Goal: Task Accomplishment & Management: Manage account settings

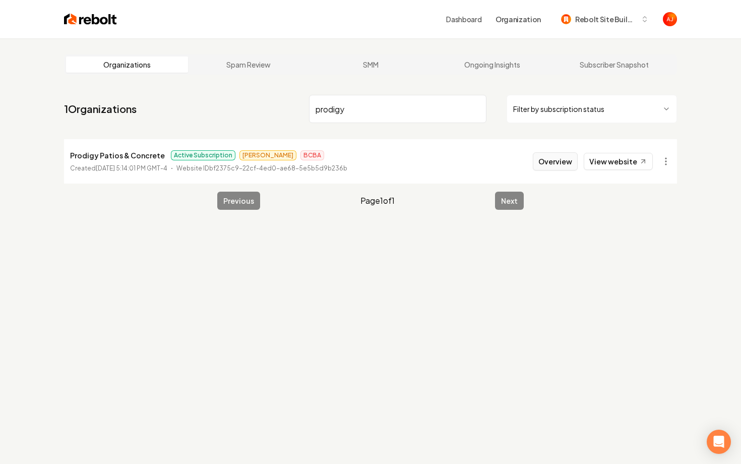
type input "prodigy"
click at [540, 153] on button "Overview" at bounding box center [555, 161] width 45 height 18
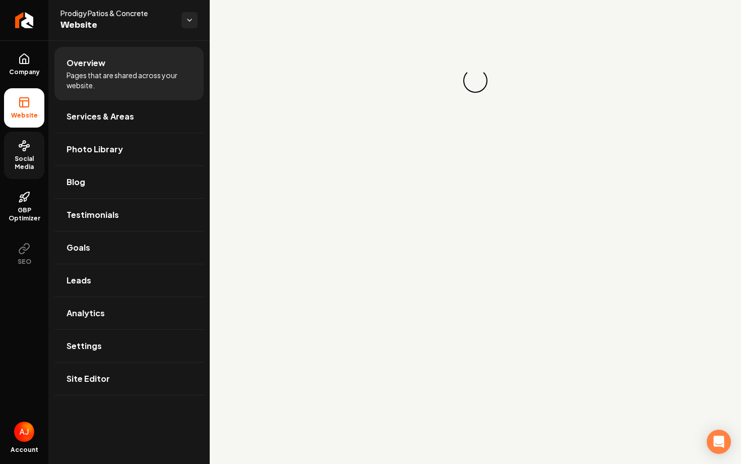
click at [21, 163] on span "Social Media" at bounding box center [24, 163] width 40 height 16
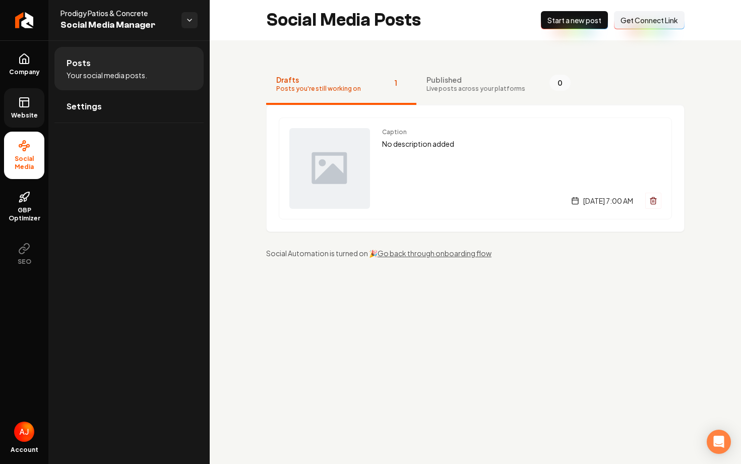
click at [21, 118] on span "Website" at bounding box center [24, 115] width 35 height 8
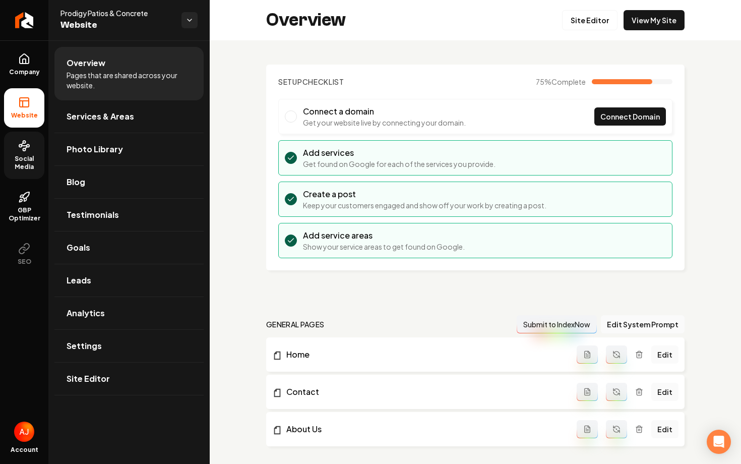
click at [631, 31] on div "Overview Site Editor View My Site" at bounding box center [475, 20] width 531 height 40
click at [635, 25] on link "View My Site" at bounding box center [653, 20] width 61 height 20
click at [32, 146] on link "Social Media" at bounding box center [24, 155] width 40 height 47
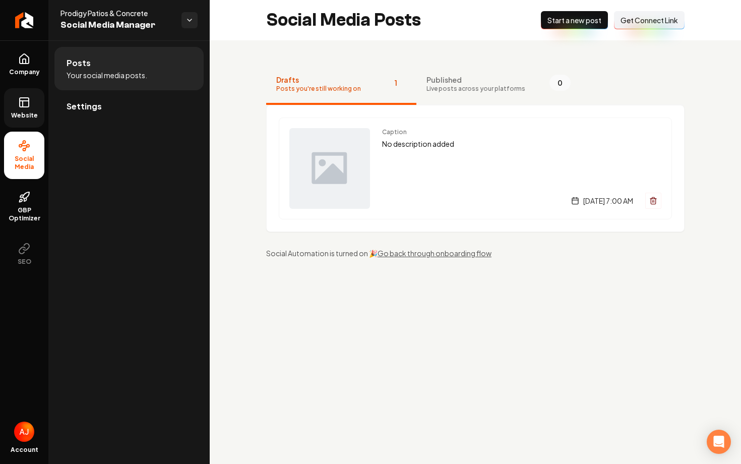
click at [117, 122] on li "Settings" at bounding box center [128, 106] width 149 height 33
click at [117, 107] on link "Settings" at bounding box center [128, 106] width 149 height 32
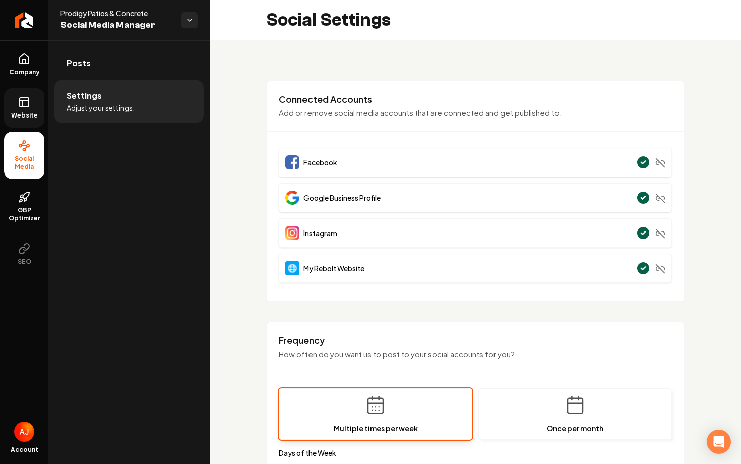
click at [23, 110] on link "Website" at bounding box center [24, 107] width 40 height 39
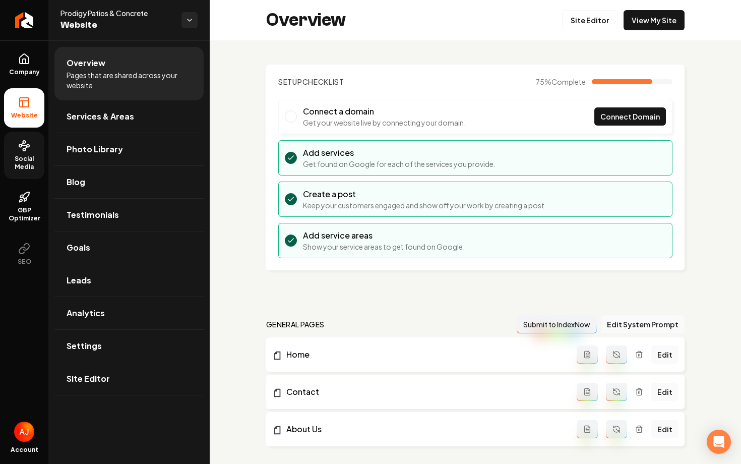
click at [26, 150] on circle at bounding box center [24, 149] width 3 height 3
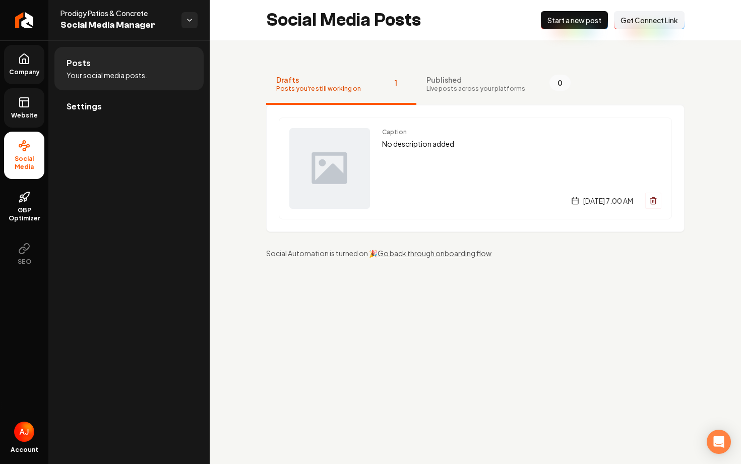
click at [23, 61] on icon at bounding box center [24, 61] width 3 height 5
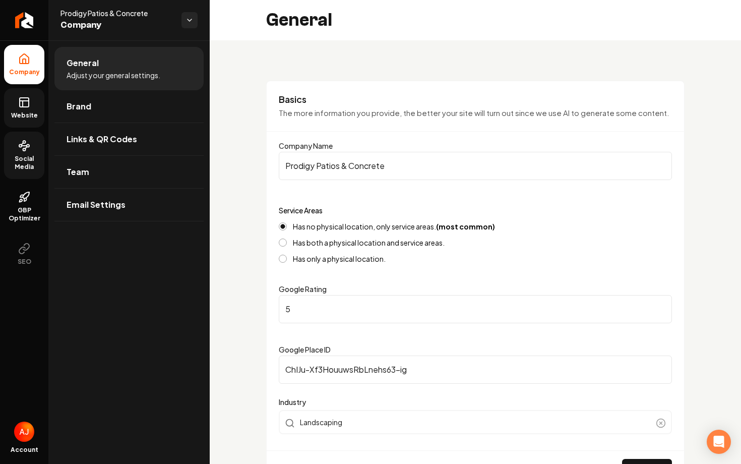
click at [25, 109] on link "Website" at bounding box center [24, 107] width 40 height 39
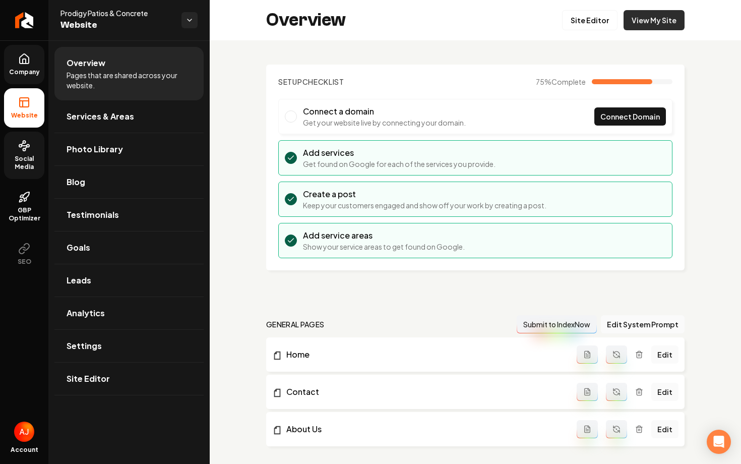
click at [640, 23] on link "View My Site" at bounding box center [653, 20] width 61 height 20
click at [16, 165] on span "Social Media" at bounding box center [24, 163] width 40 height 16
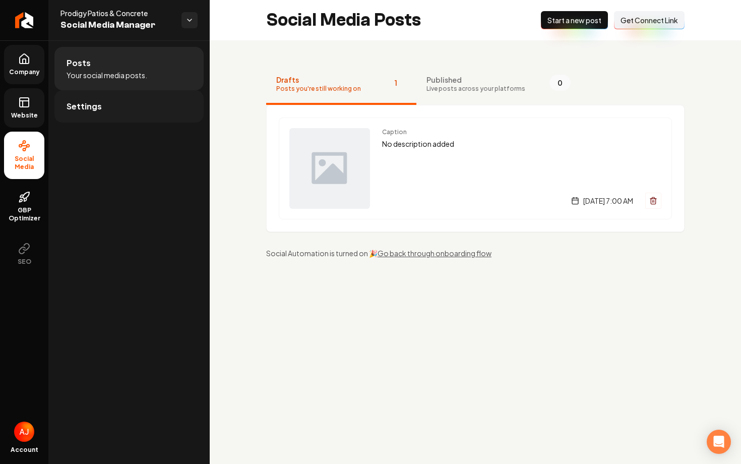
click at [120, 104] on link "Settings" at bounding box center [128, 106] width 149 height 32
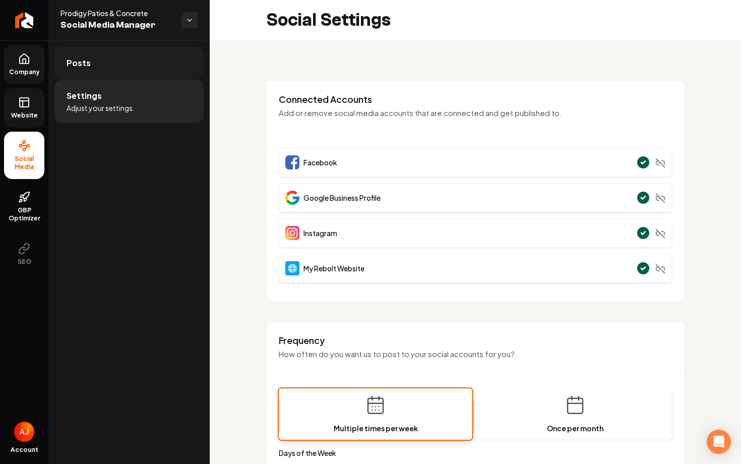
click at [80, 71] on link "Posts" at bounding box center [128, 63] width 149 height 32
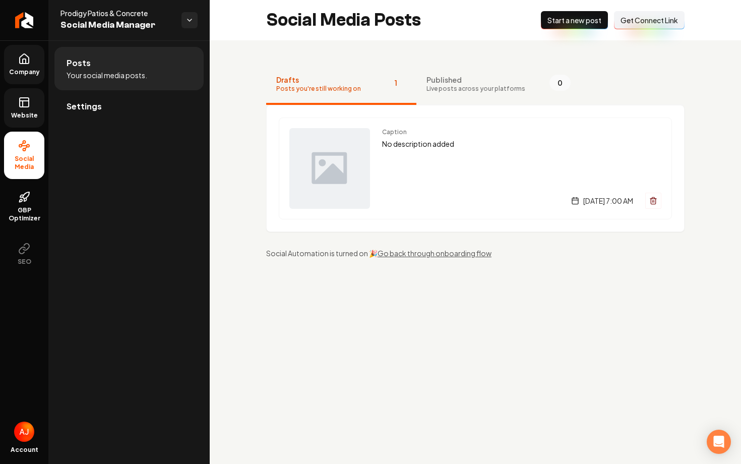
click at [435, 165] on div "Caption No description added [DATE] 7:00 AM" at bounding box center [521, 168] width 279 height 81
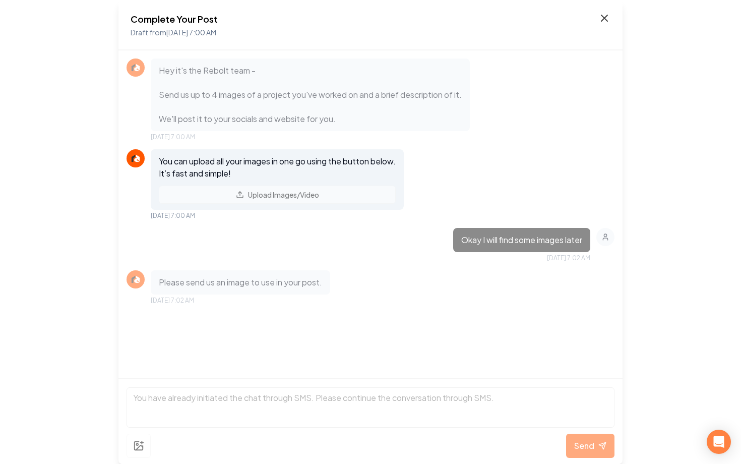
click at [603, 21] on icon at bounding box center [604, 18] width 12 height 12
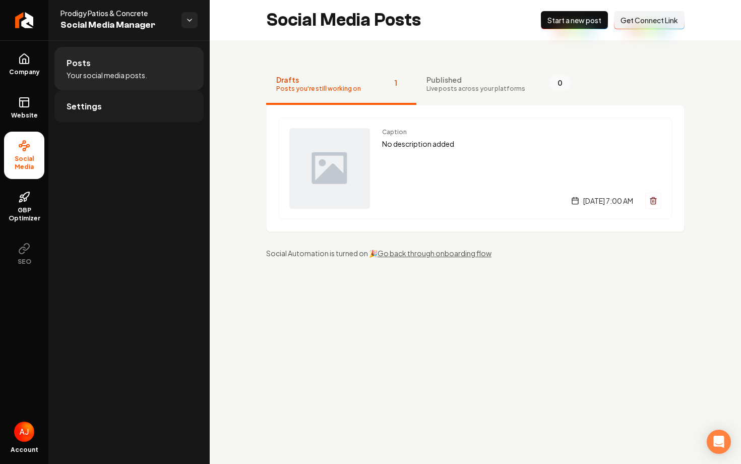
click at [92, 112] on span "Settings" at bounding box center [84, 106] width 35 height 12
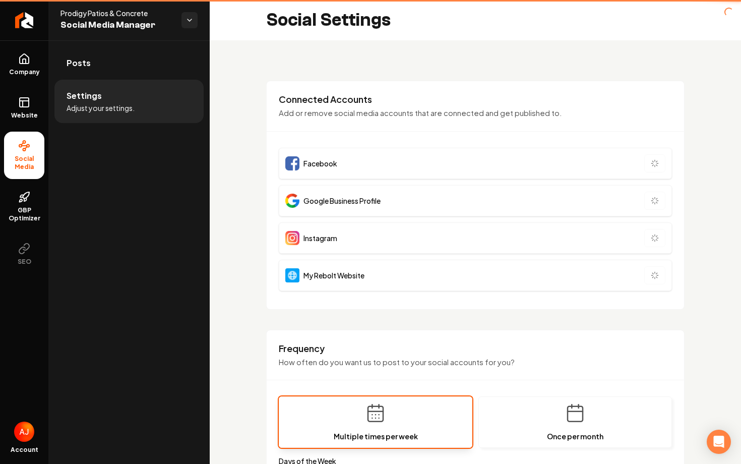
type input "**********"
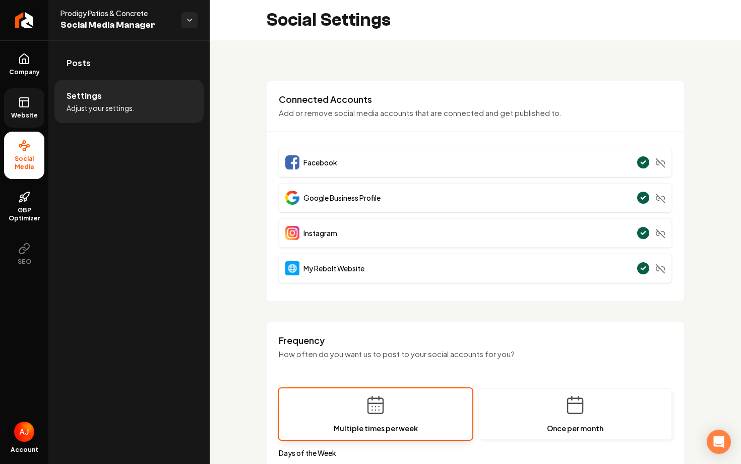
click at [24, 103] on icon at bounding box center [24, 102] width 12 height 12
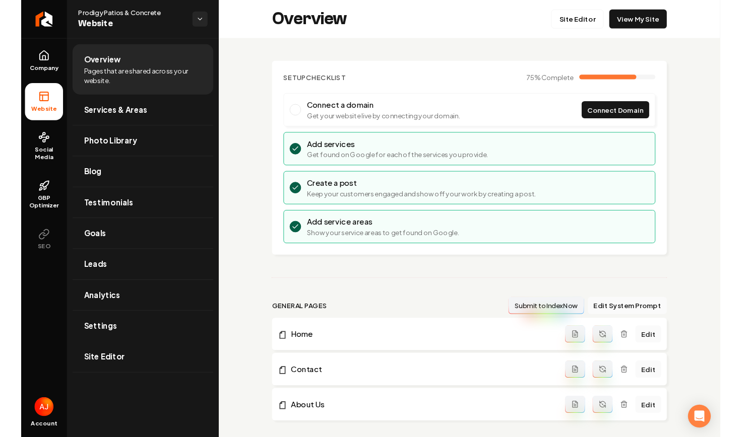
scroll to position [12, 0]
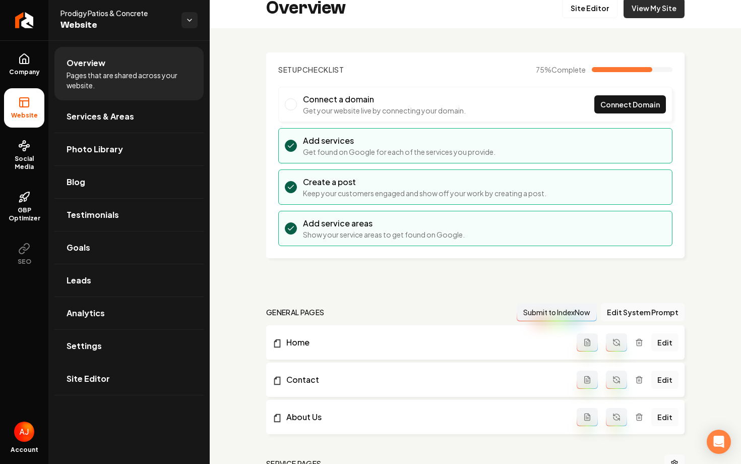
click at [651, 14] on link "View My Site" at bounding box center [653, 8] width 61 height 20
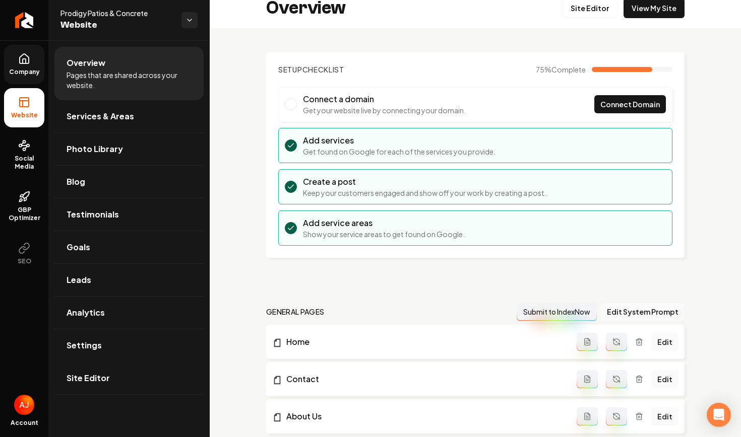
click at [27, 63] on icon at bounding box center [24, 59] width 9 height 10
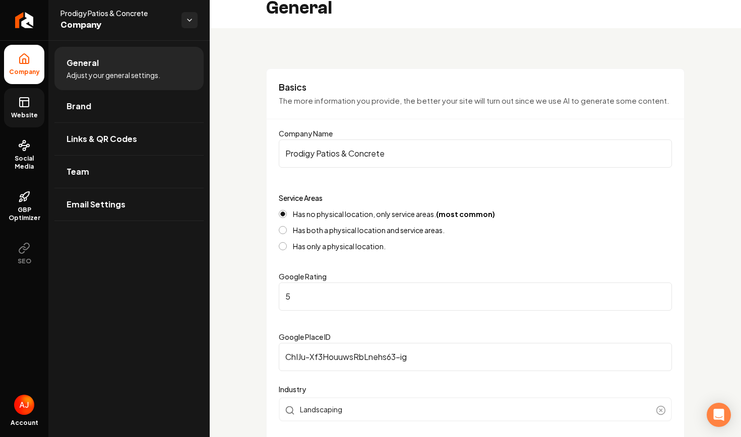
click at [18, 111] on span "Website" at bounding box center [24, 115] width 35 height 8
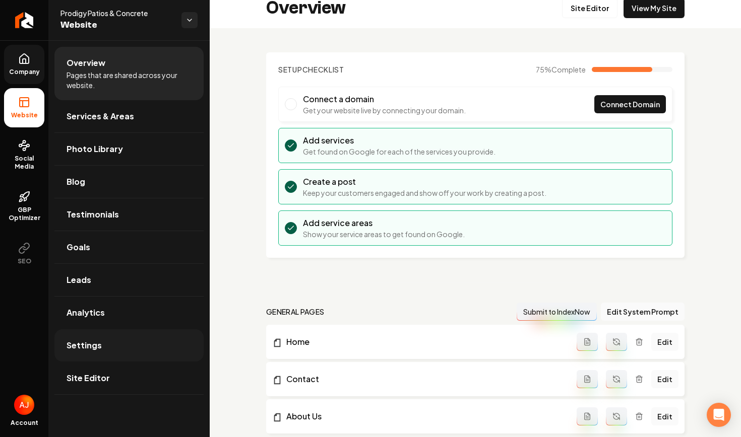
click at [107, 348] on link "Settings" at bounding box center [128, 346] width 149 height 32
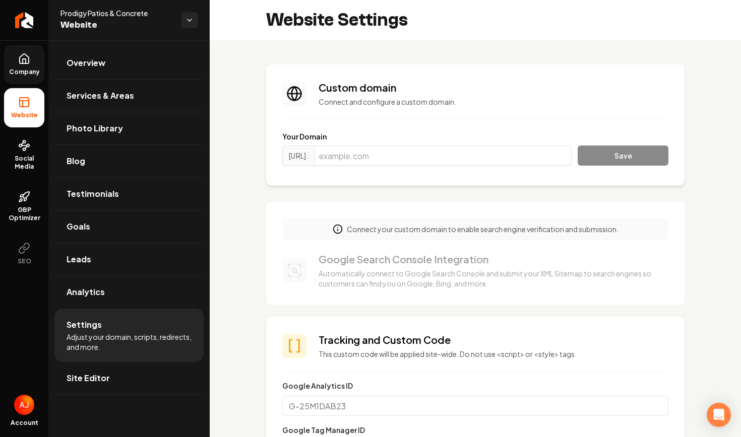
scroll to position [91, 0]
click at [400, 152] on input "Main content area" at bounding box center [442, 156] width 257 height 20
paste input "[URL][DOMAIN_NAME]"
click at [606, 155] on button "Save" at bounding box center [623, 156] width 91 height 20
click at [606, 155] on button "Main content area" at bounding box center [623, 156] width 91 height 20
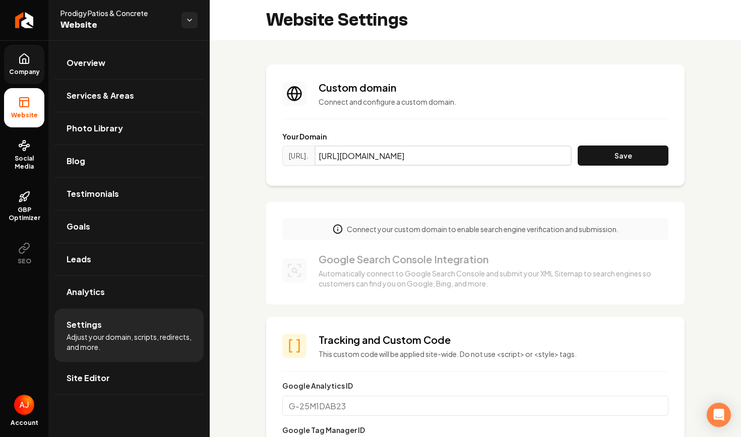
drag, startPoint x: 374, startPoint y: 159, endPoint x: 330, endPoint y: 159, distance: 44.9
click at [330, 159] on div "[URL]. [URL][DOMAIN_NAME]" at bounding box center [426, 156] width 289 height 20
drag, startPoint x: 367, startPoint y: 159, endPoint x: 314, endPoint y: 159, distance: 52.9
click at [314, 159] on div "[URL]. [DOMAIN_NAME][URL]" at bounding box center [426, 156] width 289 height 20
click at [435, 159] on input "[DOMAIN_NAME][URL]" at bounding box center [442, 156] width 257 height 20
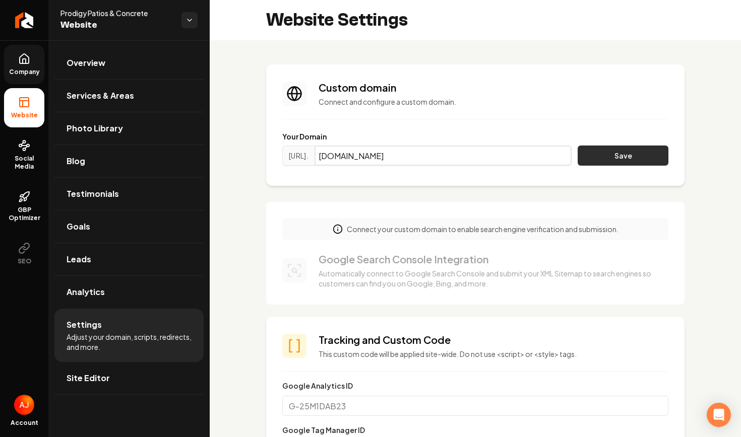
type input "[DOMAIN_NAME]"
click at [600, 151] on button "Save" at bounding box center [623, 156] width 91 height 20
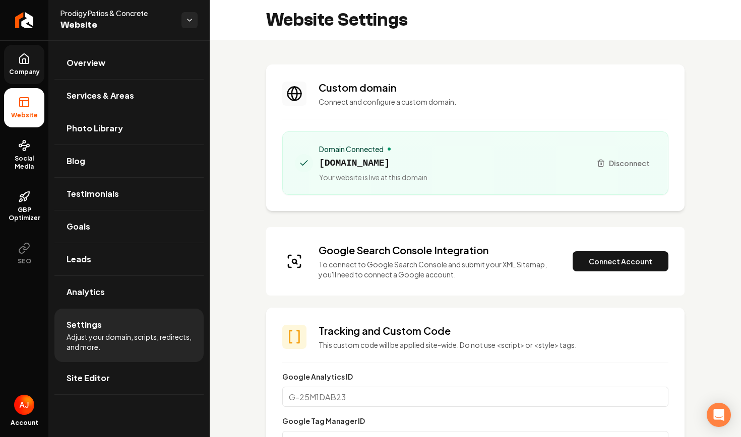
drag, startPoint x: 420, startPoint y: 164, endPoint x: 317, endPoint y: 165, distance: 102.8
click at [317, 165] on div "Domain Connected [DOMAIN_NAME] Your website is live at this domain" at bounding box center [439, 163] width 288 height 38
copy span "[DOMAIN_NAME]"
